Goal: Find specific fact: Find specific fact

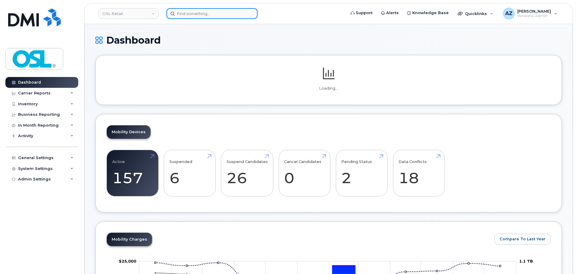
click at [194, 14] on input at bounding box center [211, 13] width 91 height 11
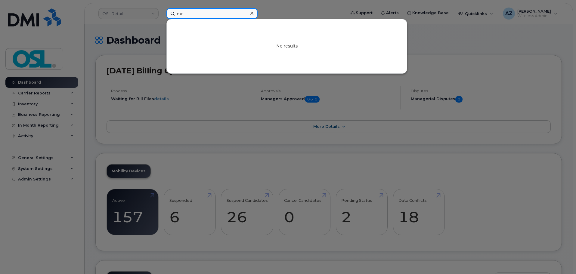
type input "m"
click at [227, 14] on input at bounding box center [211, 13] width 91 height 11
paste input "Meet [PERSON_NAME]"
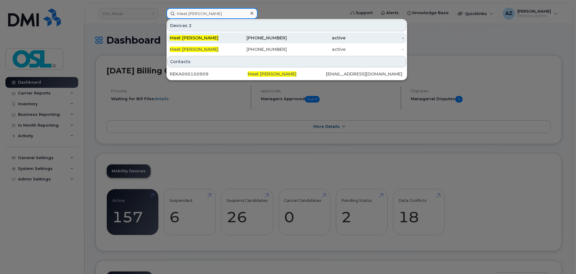
type input "Meet [PERSON_NAME]"
click at [225, 35] on div "Meet [PERSON_NAME]" at bounding box center [199, 38] width 59 height 6
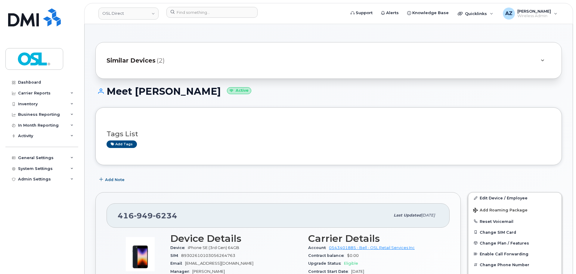
click at [228, 59] on div "Similar Devices (2)" at bounding box center [319, 60] width 427 height 14
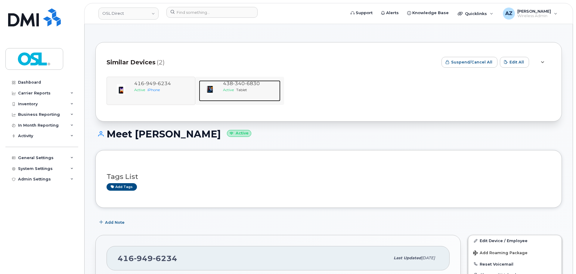
click at [248, 90] on div "Active Tablet" at bounding box center [250, 89] width 55 height 5
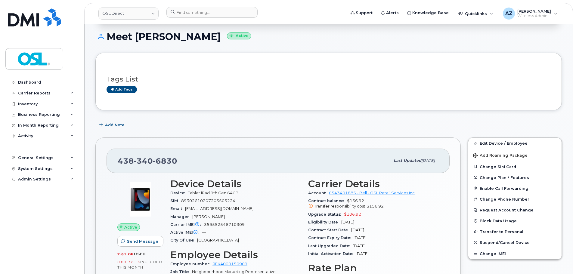
scroll to position [60, 0]
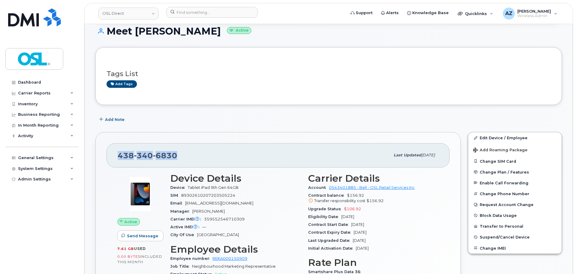
drag, startPoint x: 202, startPoint y: 154, endPoint x: 119, endPoint y: 158, distance: 83.2
click at [119, 158] on div "438 340 6830" at bounding box center [254, 155] width 272 height 13
copy span "438 340 6830"
